Goal: Check status: Check status

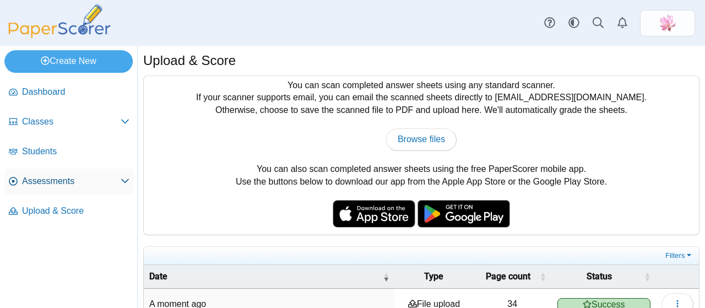
click at [62, 182] on span "Assessments" at bounding box center [71, 181] width 99 height 12
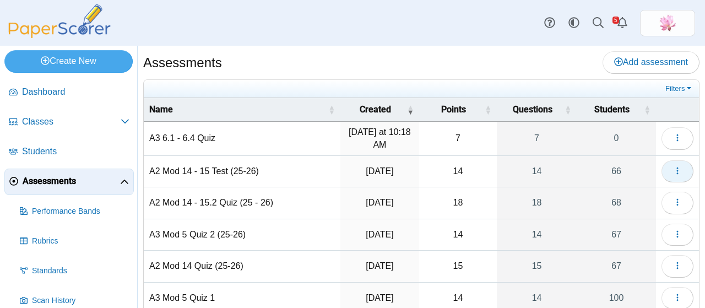
click at [673, 170] on icon "button" at bounding box center [677, 170] width 9 height 9
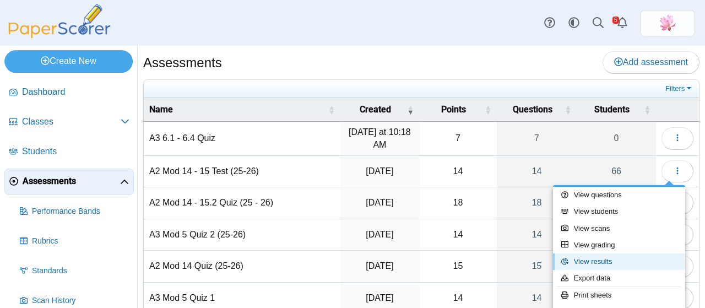
click at [612, 257] on link "View results" at bounding box center [619, 261] width 132 height 17
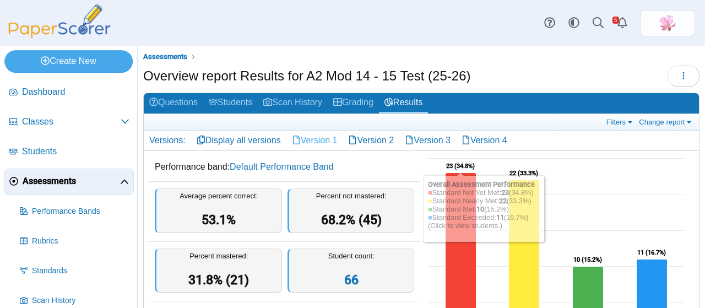
click at [324, 143] on link "Version 1" at bounding box center [314, 140] width 57 height 19
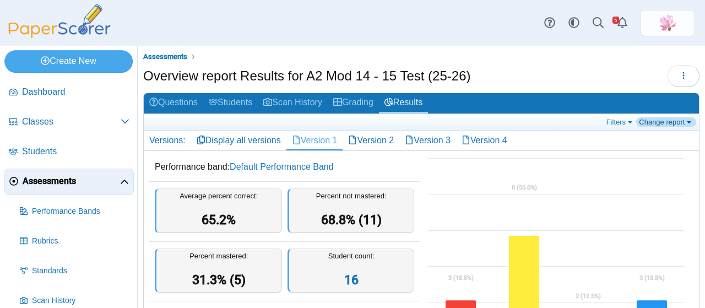
click at [667, 121] on link "Change report" at bounding box center [666, 121] width 60 height 9
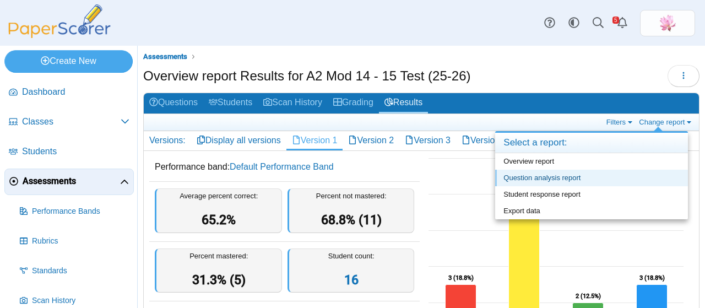
click at [624, 173] on link "Question analysis report" at bounding box center [591, 178] width 193 height 17
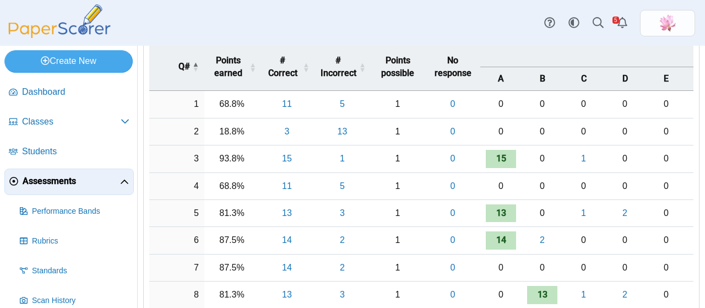
scroll to position [165, 0]
